Goal: Information Seeking & Learning: Compare options

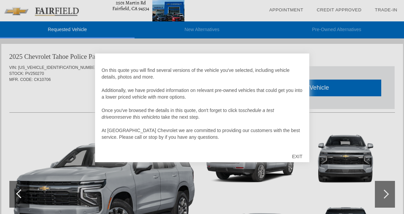
scroll to position [7, 0]
click at [297, 155] on div "EXIT" at bounding box center [297, 157] width 24 height 20
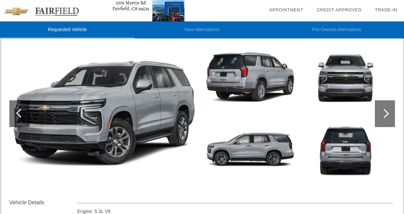
scroll to position [80, 0]
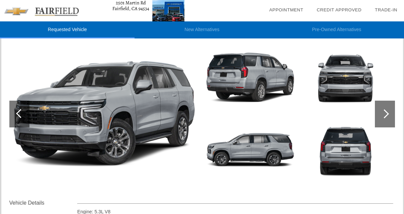
click at [382, 111] on div at bounding box center [385, 114] width 20 height 27
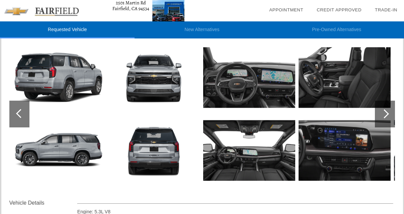
click at [382, 111] on div at bounding box center [385, 114] width 20 height 27
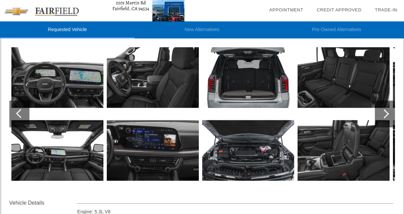
click at [382, 111] on div at bounding box center [385, 114] width 20 height 27
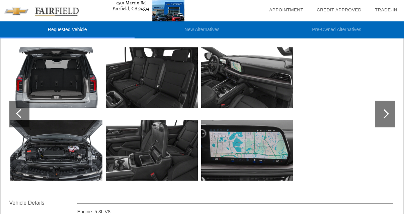
click at [382, 111] on div at bounding box center [385, 114] width 20 height 27
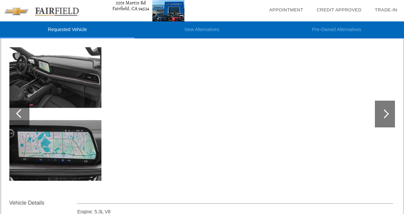
click at [382, 111] on div at bounding box center [385, 114] width 20 height 27
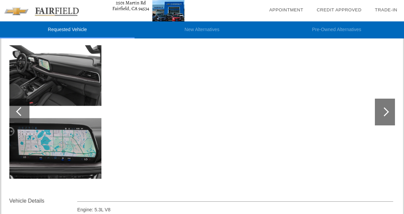
scroll to position [84, 0]
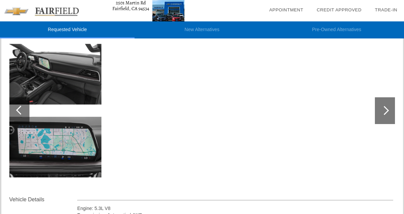
click at [318, 29] on li "Pre-Owned Alternatives" at bounding box center [336, 29] width 134 height 17
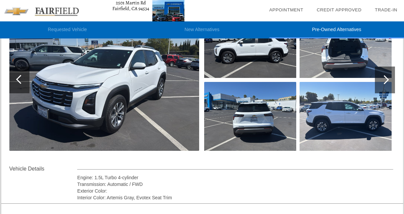
scroll to position [116, 0]
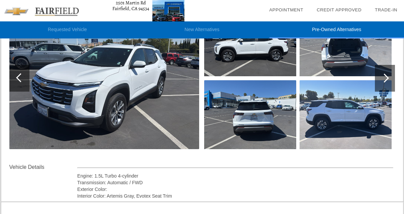
click at [389, 79] on div at bounding box center [385, 78] width 20 height 27
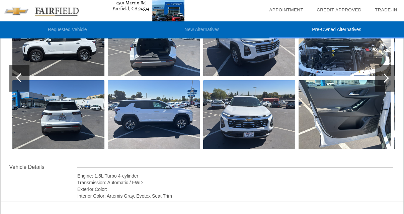
click at [389, 79] on div at bounding box center [385, 78] width 20 height 27
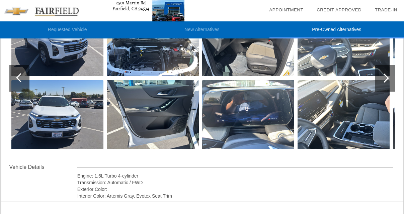
click at [389, 79] on div at bounding box center [385, 78] width 20 height 27
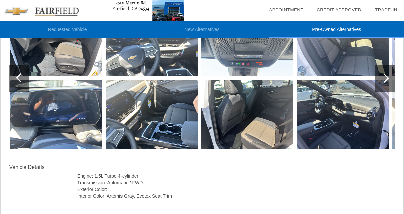
click at [389, 79] on div at bounding box center [385, 78] width 20 height 27
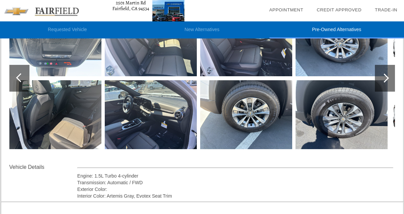
click at [389, 79] on div at bounding box center [385, 78] width 20 height 27
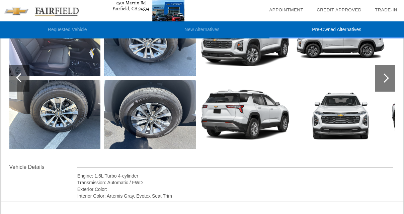
click at [389, 79] on div at bounding box center [385, 78] width 20 height 27
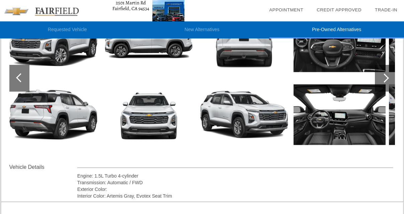
click at [212, 28] on li "New Alternatives" at bounding box center [201, 29] width 134 height 17
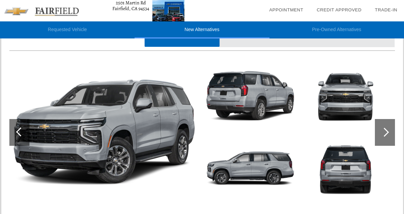
scroll to position [38, 0]
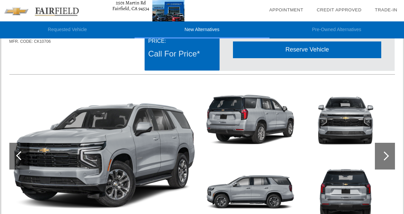
click at [82, 27] on li "Requested Vehicle" at bounding box center [67, 29] width 134 height 17
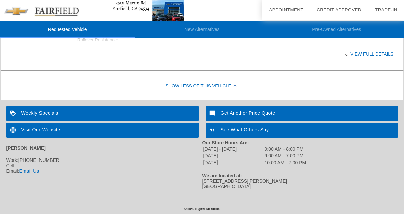
scroll to position [348, 0]
click at [84, 111] on div "Weekly Specials" at bounding box center [102, 113] width 192 height 15
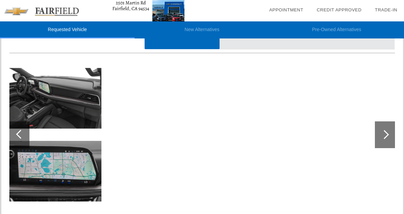
scroll to position [59, 0]
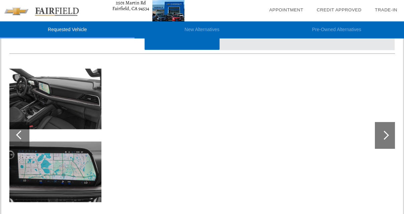
click at [21, 135] on div at bounding box center [20, 134] width 9 height 9
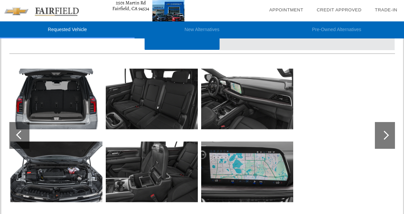
click at [21, 135] on div at bounding box center [20, 134] width 9 height 9
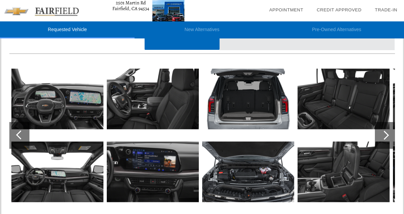
click at [21, 135] on div at bounding box center [20, 134] width 9 height 9
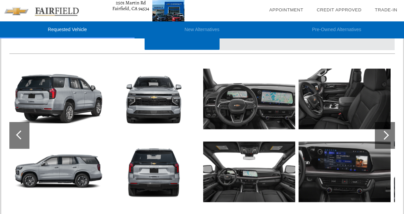
click at [21, 135] on div at bounding box center [20, 134] width 9 height 9
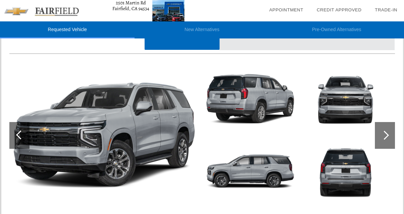
click at [21, 135] on div at bounding box center [20, 134] width 9 height 9
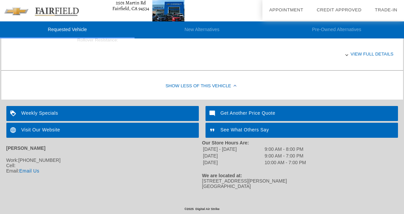
scroll to position [348, 0]
